Goal: Task Accomplishment & Management: Complete application form

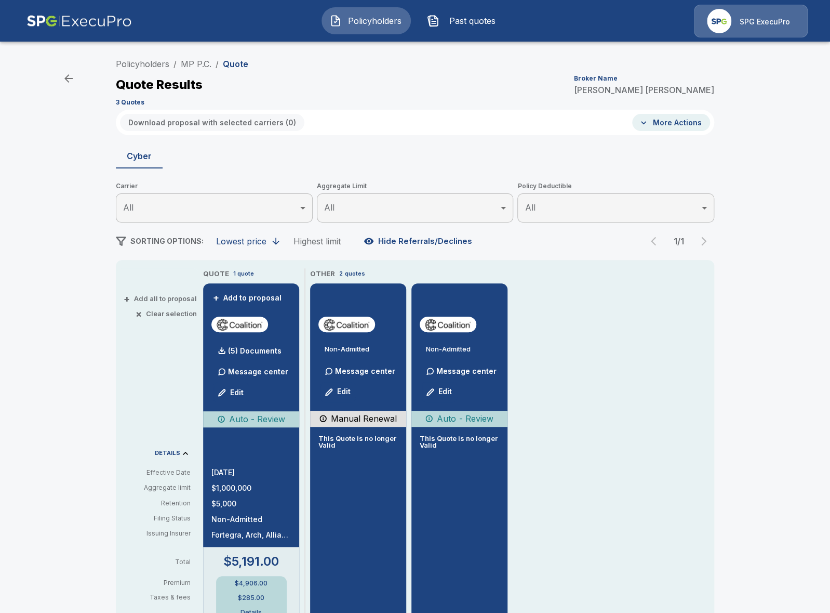
click at [619, 390] on div "QUOTE 1 quote + Add to proposal (5) Documents Message center Edit Auto - Review…" at bounding box center [458, 607] width 511 height 679
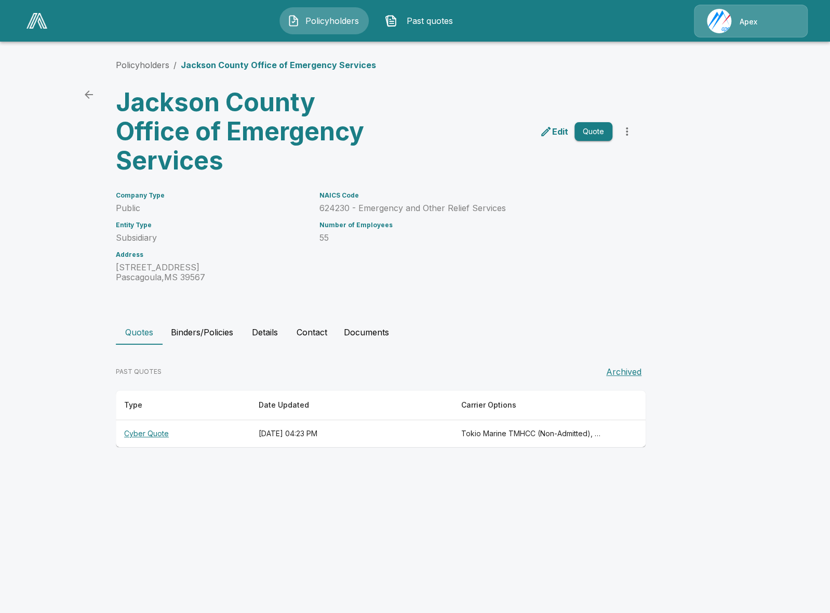
click at [220, 337] on button "Binders/Policies" at bounding box center [202, 332] width 79 height 25
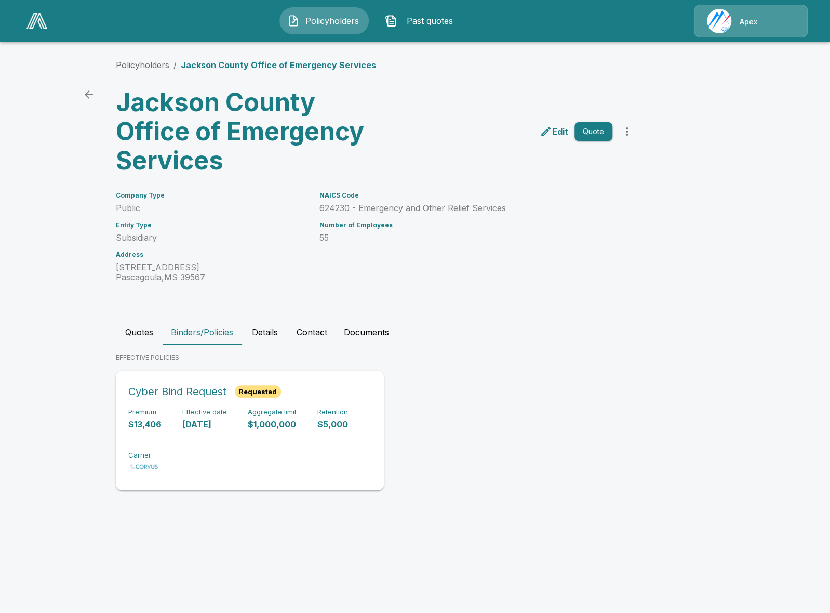
click at [277, 443] on div "Premium $13,406 Effective date 9/26/2025 Aggregate limit $1,000,000 Retention $…" at bounding box center [249, 440] width 243 height 65
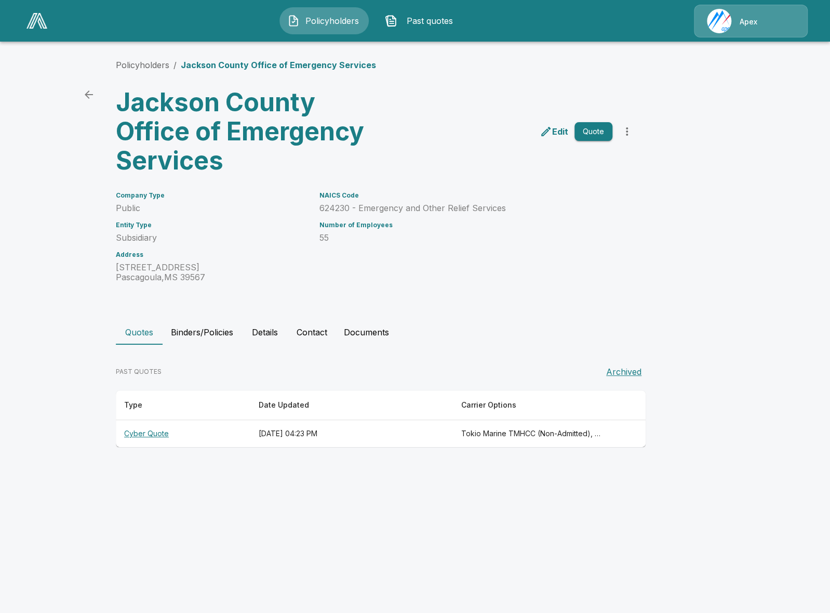
click at [196, 329] on button "Binders/Policies" at bounding box center [202, 332] width 79 height 25
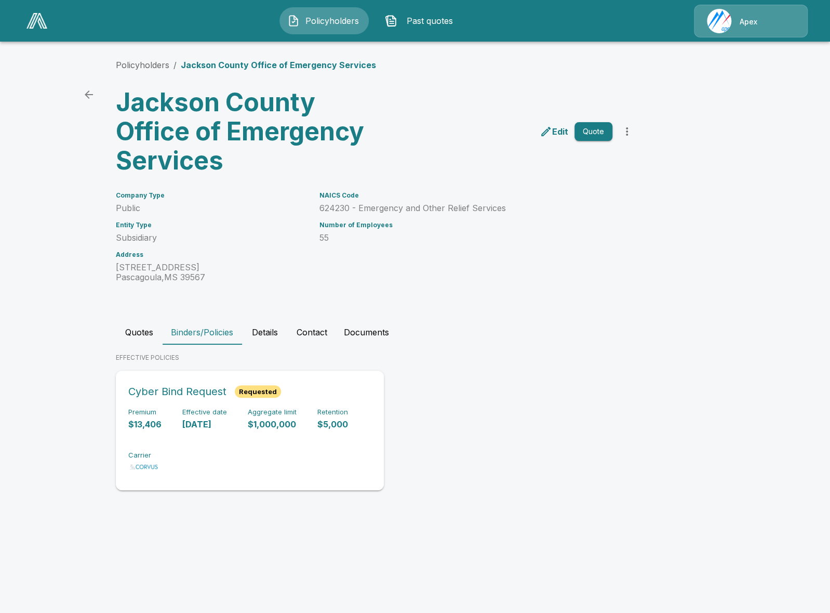
click at [223, 451] on div "Premium $13,406 Effective date 9/26/2025 Aggregate limit $1,000,000 Retention $…" at bounding box center [249, 440] width 243 height 65
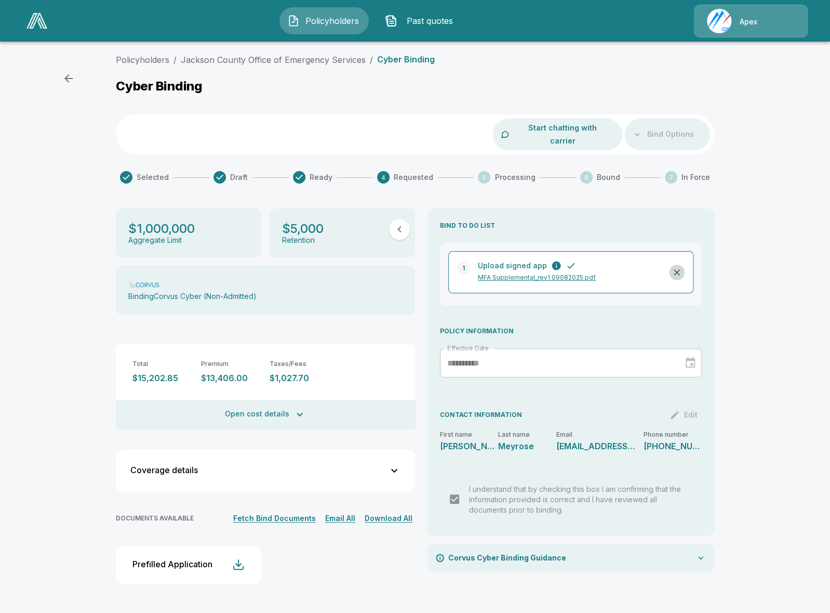
click at [679, 267] on icon "button" at bounding box center [677, 272] width 10 height 10
click at [500, 590] on icon "Close" at bounding box center [502, 588] width 6 height 6
click at [40, 289] on div "Policyholders / Jackson County Office of Emergency Services / Cyber Binding Cyb…" at bounding box center [415, 326] width 830 height 554
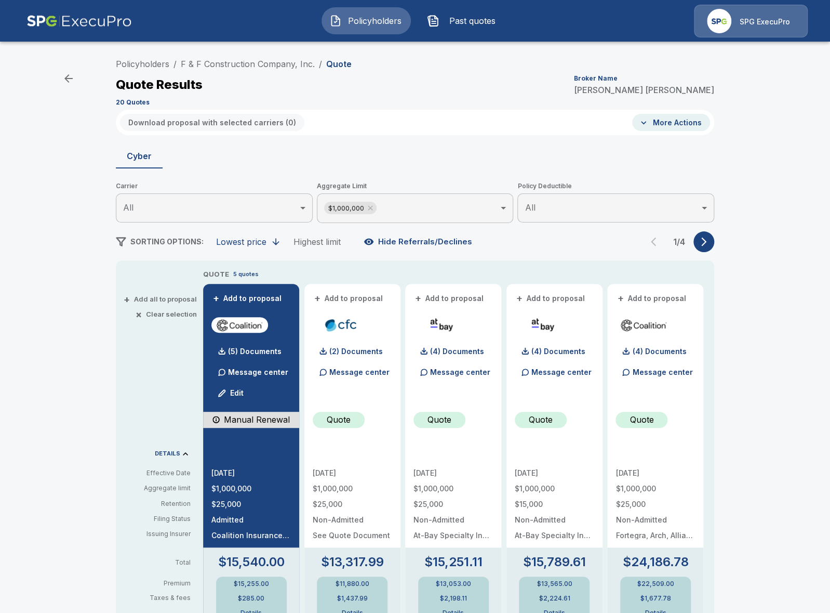
click at [702, 244] on icon "button" at bounding box center [704, 241] width 10 height 10
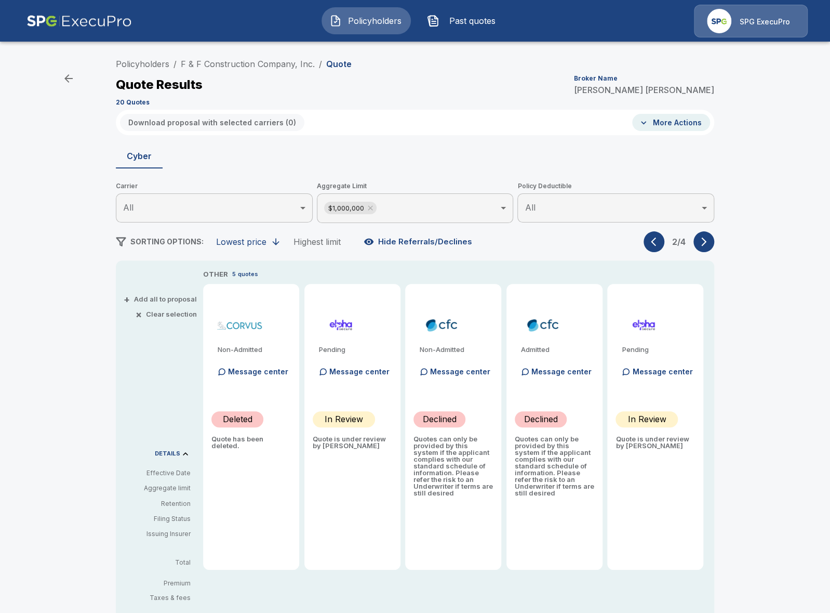
click at [703, 244] on icon "button" at bounding box center [704, 241] width 5 height 9
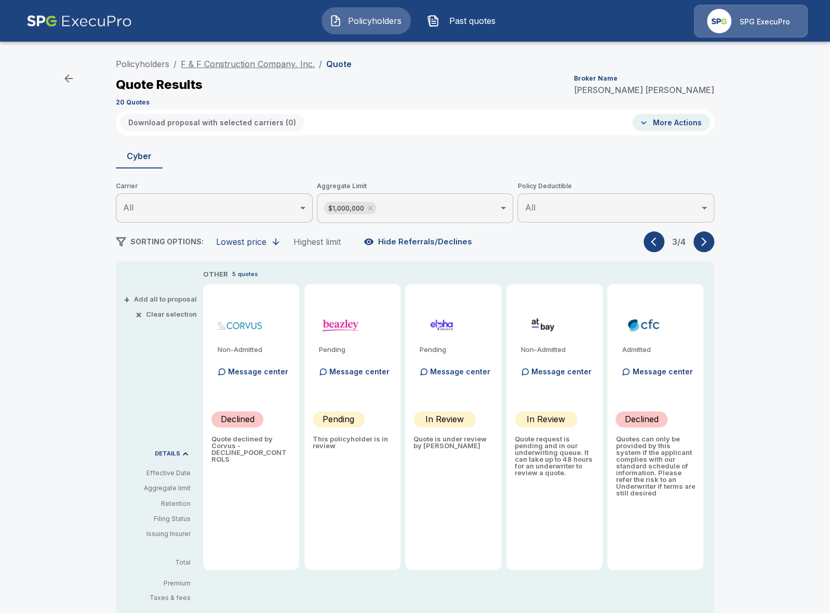
click at [281, 65] on link "F & F Construction Company, Inc." at bounding box center [248, 64] width 134 height 10
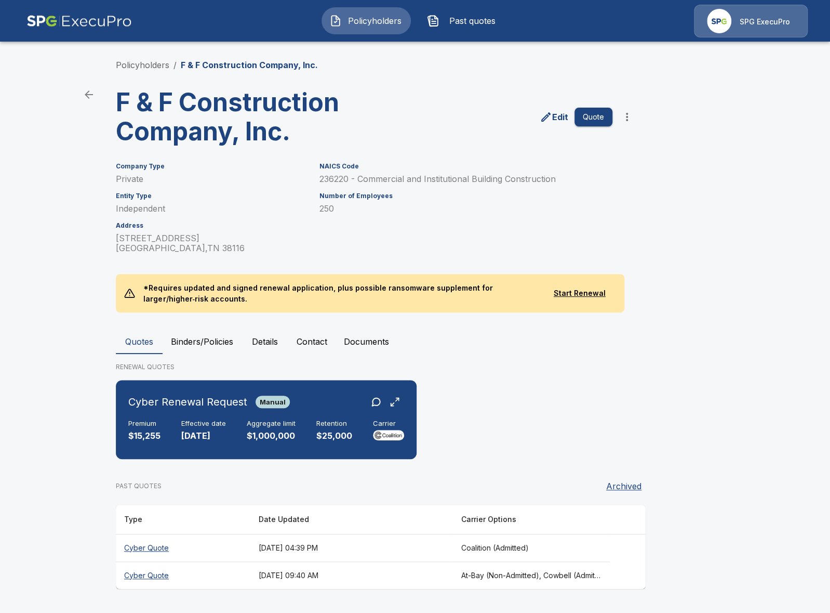
click at [445, 579] on th "August 21, 2025 at 09:40 AM" at bounding box center [351, 575] width 202 height 28
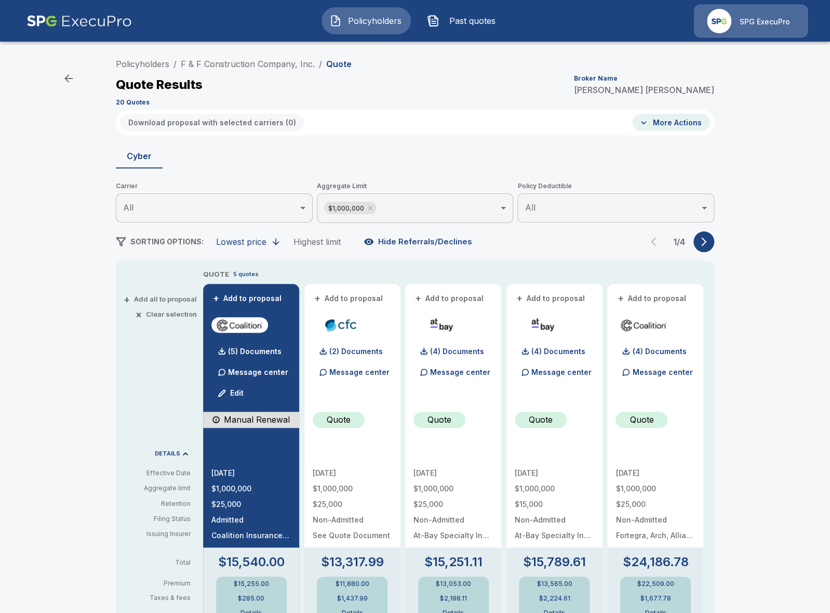
click at [698, 126] on button "More Actions" at bounding box center [671, 122] width 78 height 17
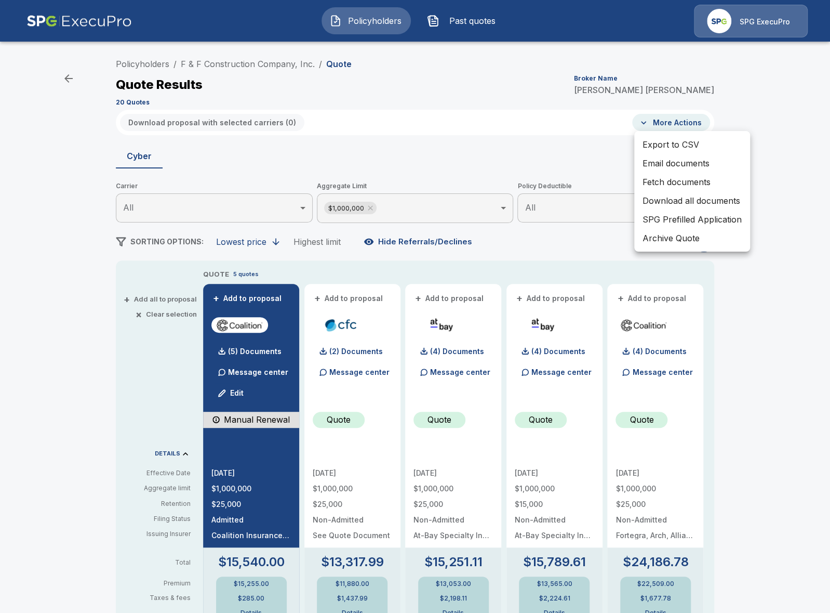
click at [737, 214] on li "SPG Prefilled Application" at bounding box center [693, 219] width 116 height 19
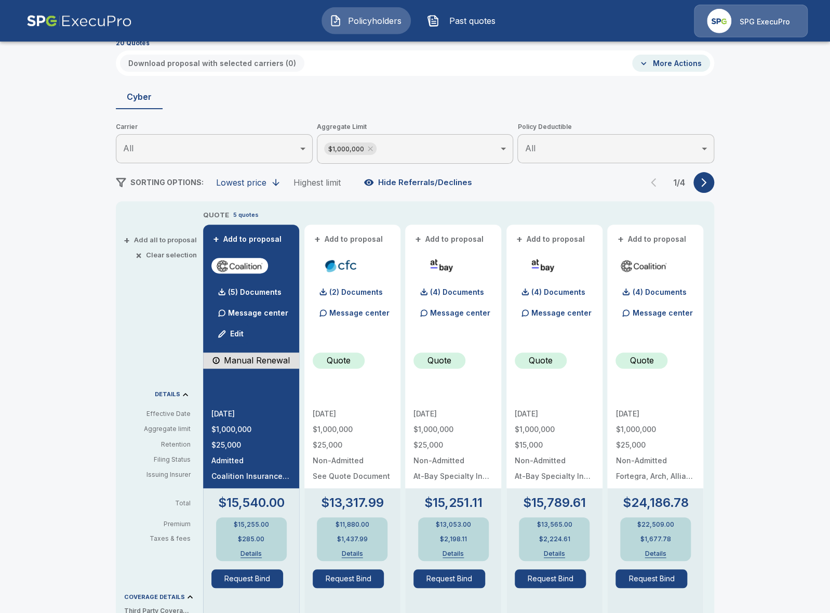
scroll to position [60, 0]
click at [369, 149] on icon at bounding box center [370, 148] width 5 height 5
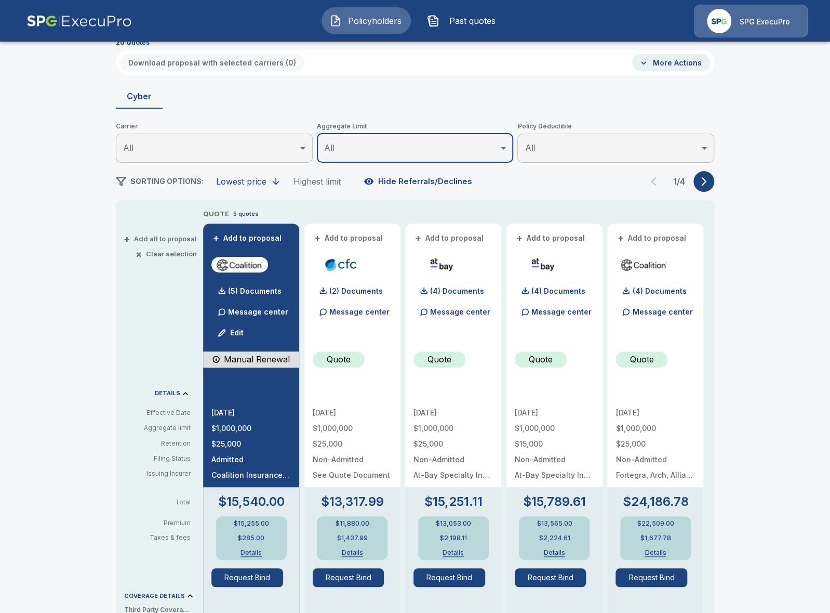
click at [713, 180] on button "button" at bounding box center [704, 181] width 21 height 21
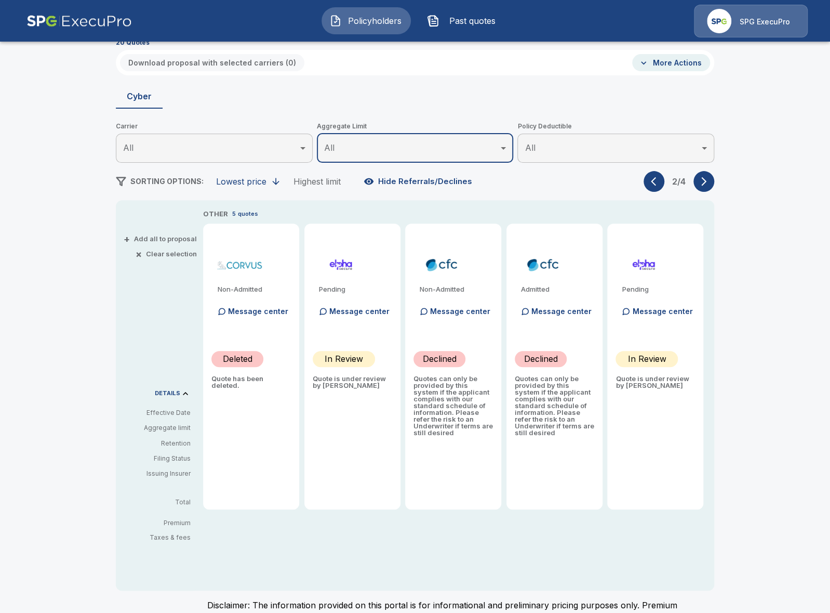
click at [713, 180] on button "button" at bounding box center [704, 181] width 21 height 21
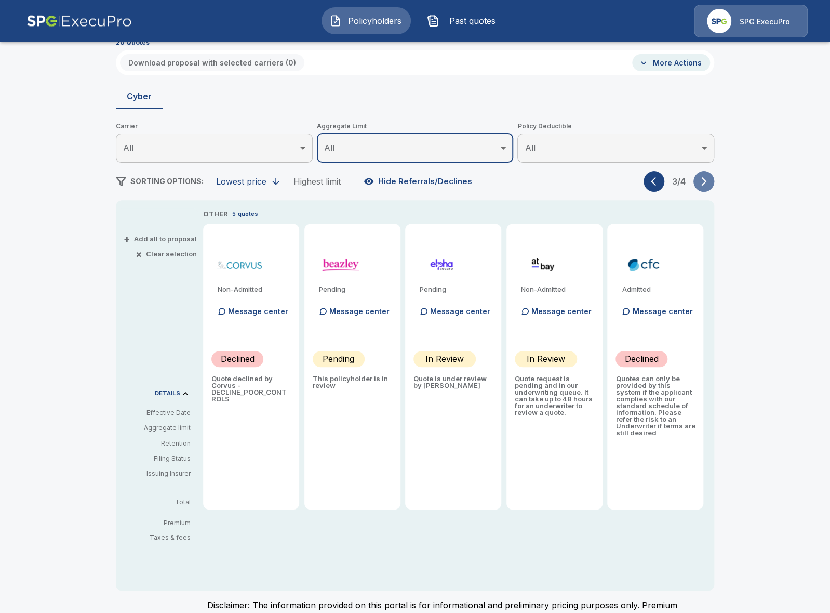
click at [706, 183] on icon "button" at bounding box center [704, 181] width 10 height 10
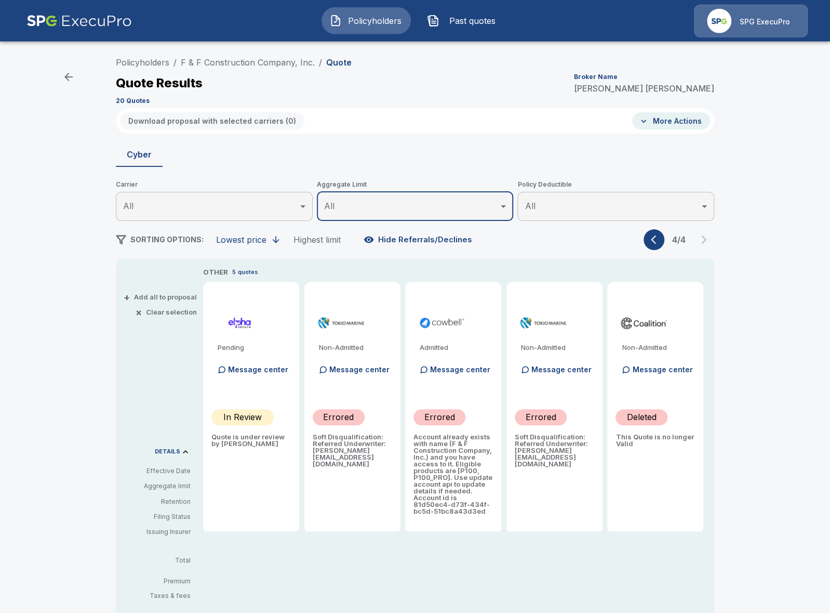
scroll to position [0, 0]
